Goal: Task Accomplishment & Management: Use online tool/utility

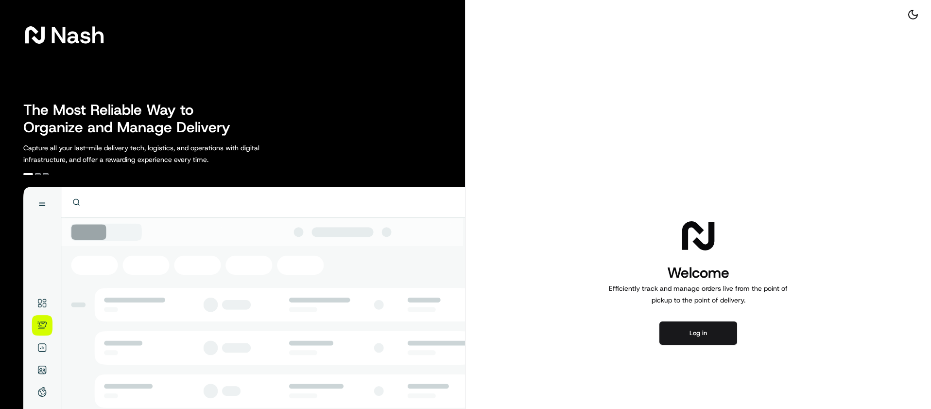
click at [13, 149] on div "Nash The Most Reliable Way to Organize and Manage Delivery Capture all your las…" at bounding box center [233, 280] width 466 height 561
click at [713, 327] on button "Log in" at bounding box center [699, 332] width 78 height 23
click at [700, 327] on button "Log in" at bounding box center [699, 332] width 78 height 23
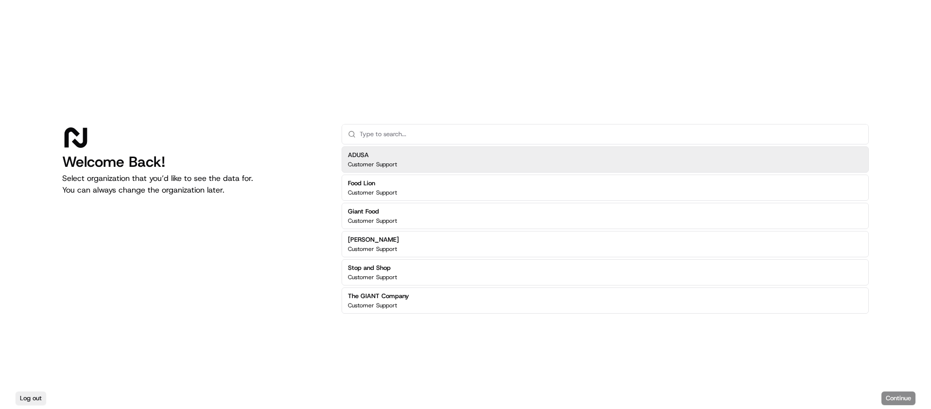
click at [440, 160] on div "ADUSA Customer Support" at bounding box center [605, 159] width 527 height 26
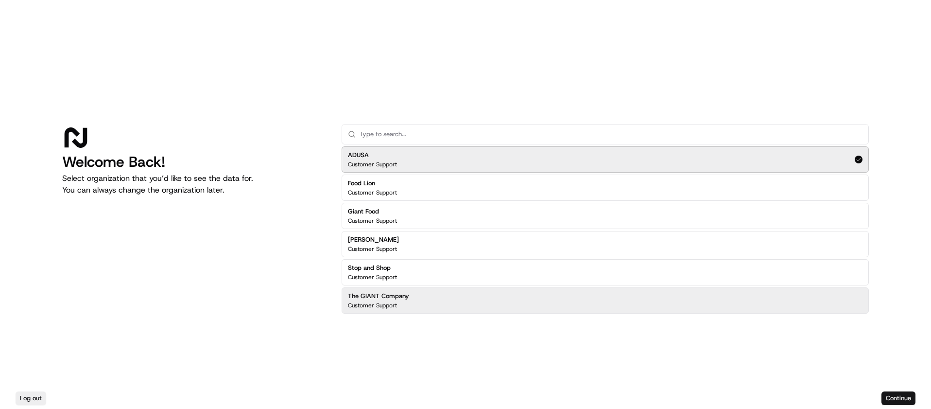
click at [903, 394] on button "Continue" at bounding box center [899, 398] width 34 height 14
